Goal: Information Seeking & Learning: Check status

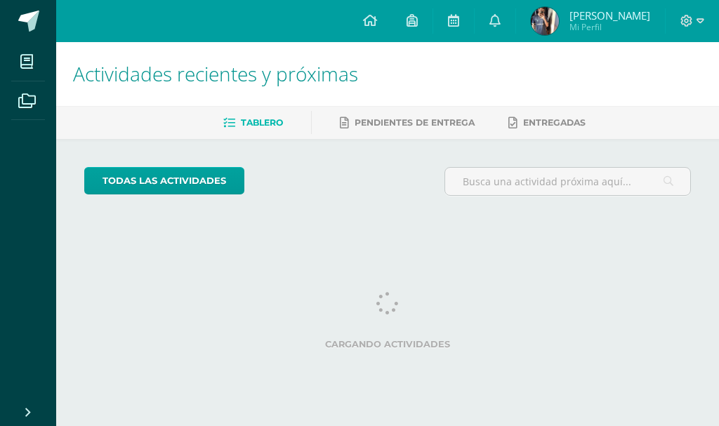
click at [557, 18] on img at bounding box center [545, 21] width 28 height 28
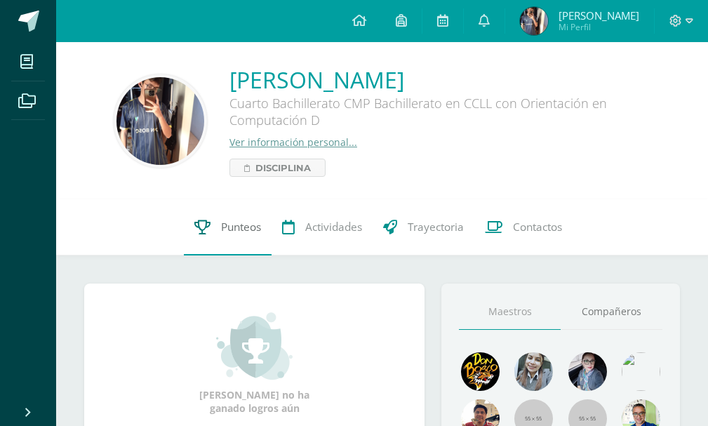
click at [231, 225] on span "Punteos" at bounding box center [241, 227] width 40 height 15
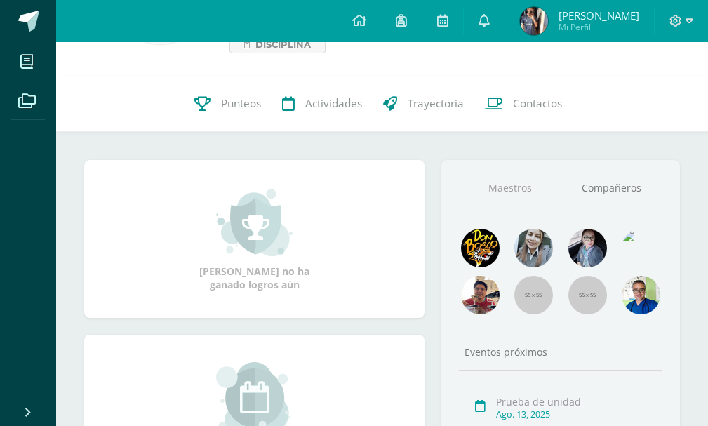
scroll to position [140, 0]
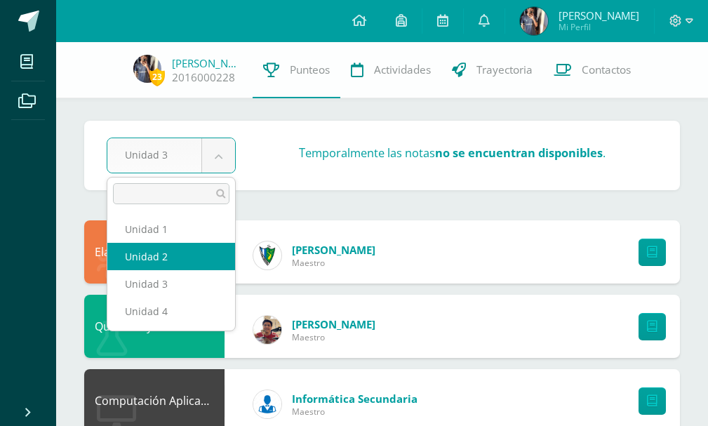
select select "Unidad 2"
